Goal: Check status: Check status

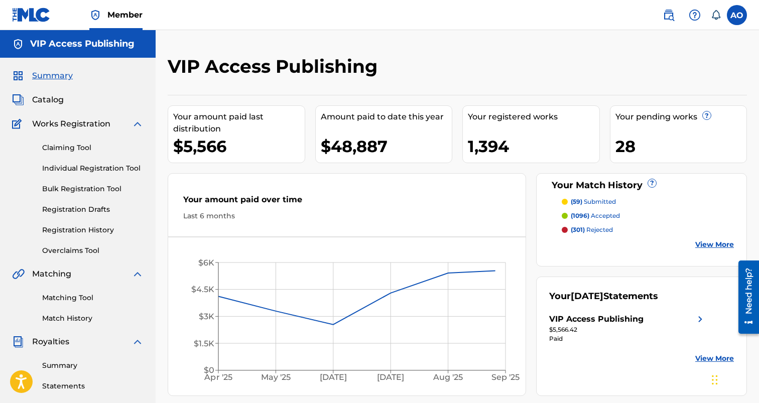
click at [85, 231] on link "Registration History" at bounding box center [92, 230] width 101 height 11
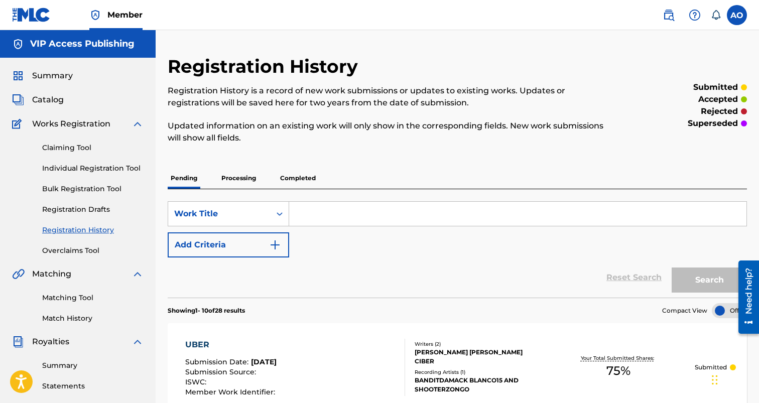
click at [224, 177] on p "Processing" at bounding box center [238, 178] width 41 height 21
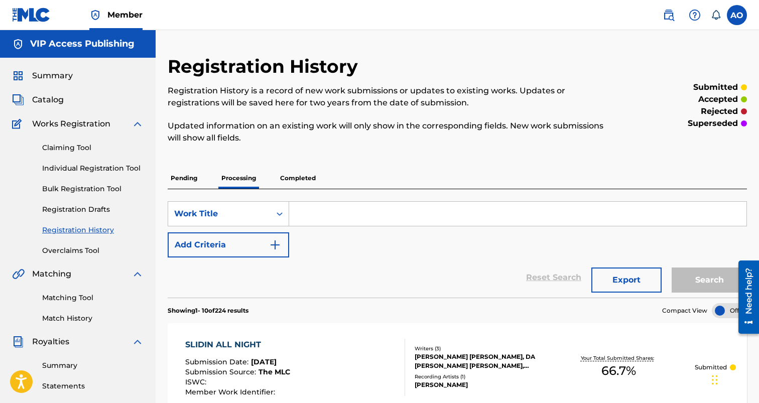
click at [182, 176] on p "Pending" at bounding box center [184, 178] width 33 height 21
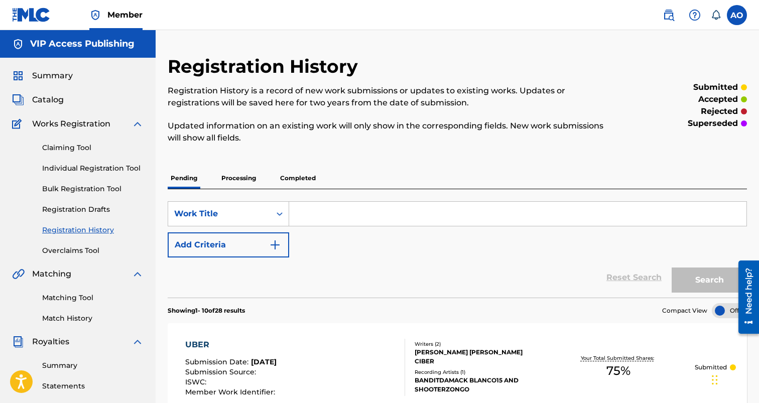
click at [61, 71] on span "Summary" at bounding box center [52, 76] width 41 height 12
